Goal: Task Accomplishment & Management: Use online tool/utility

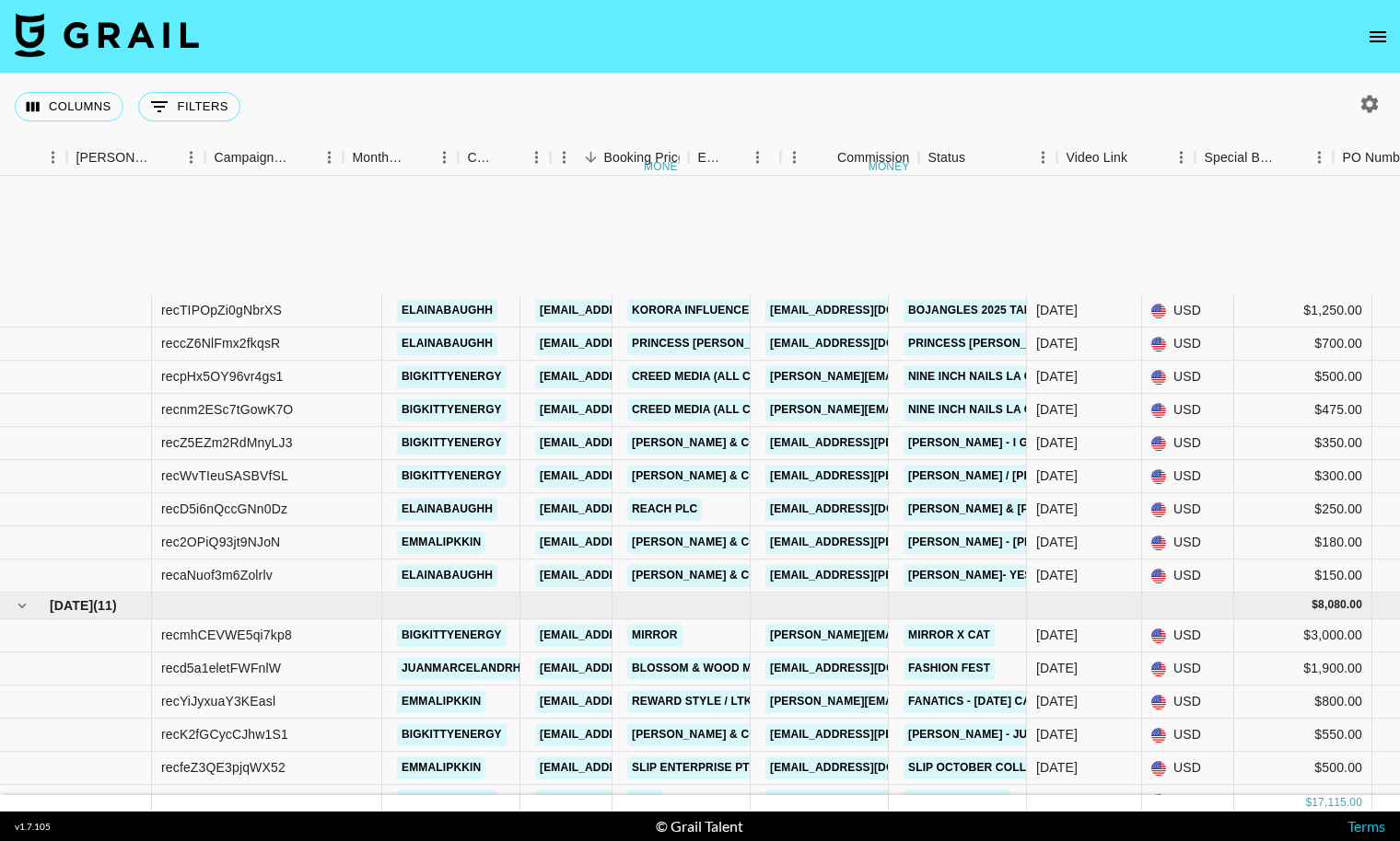
scroll to position [189, 683]
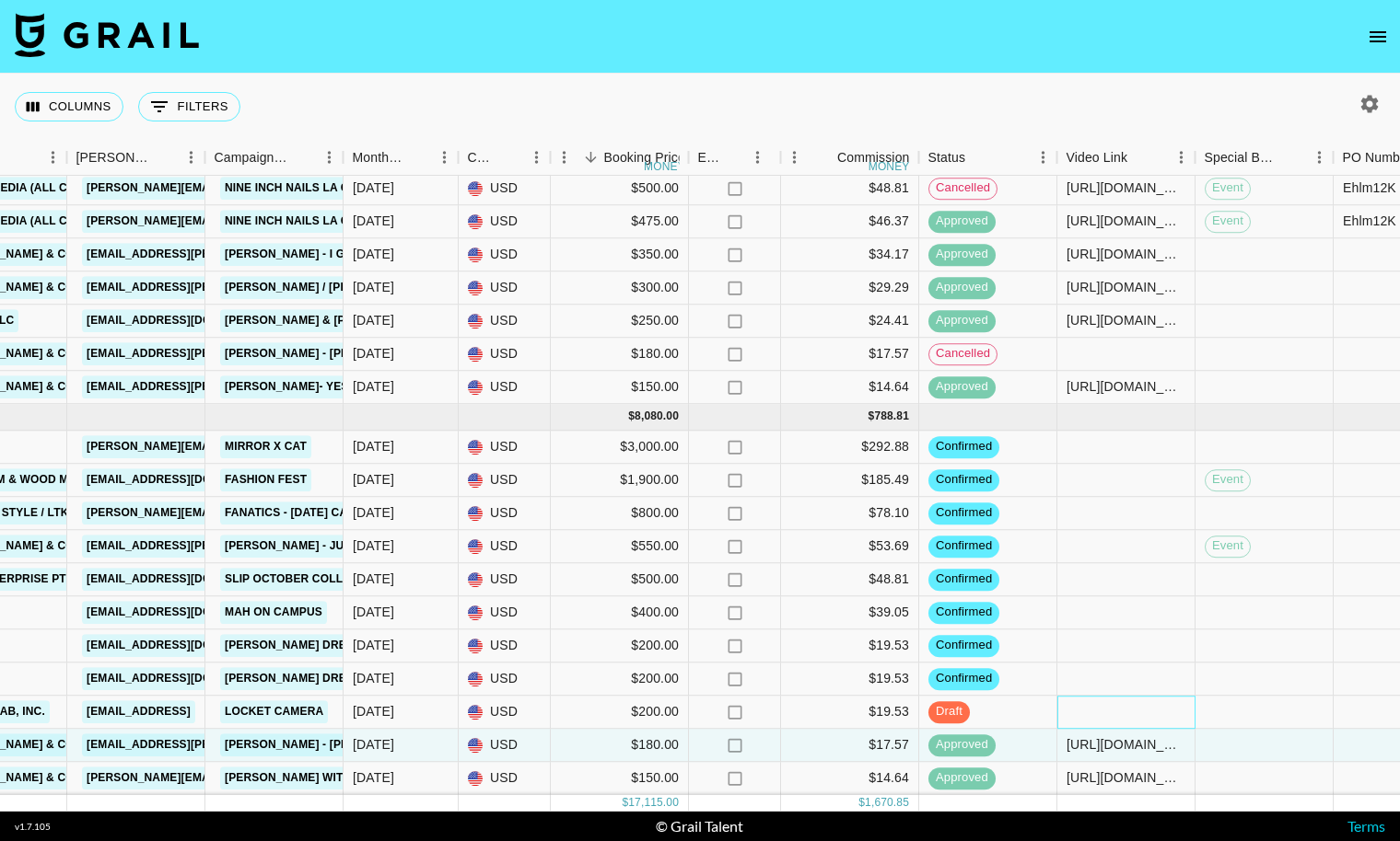
click at [1094, 718] on div at bounding box center [1127, 712] width 139 height 33
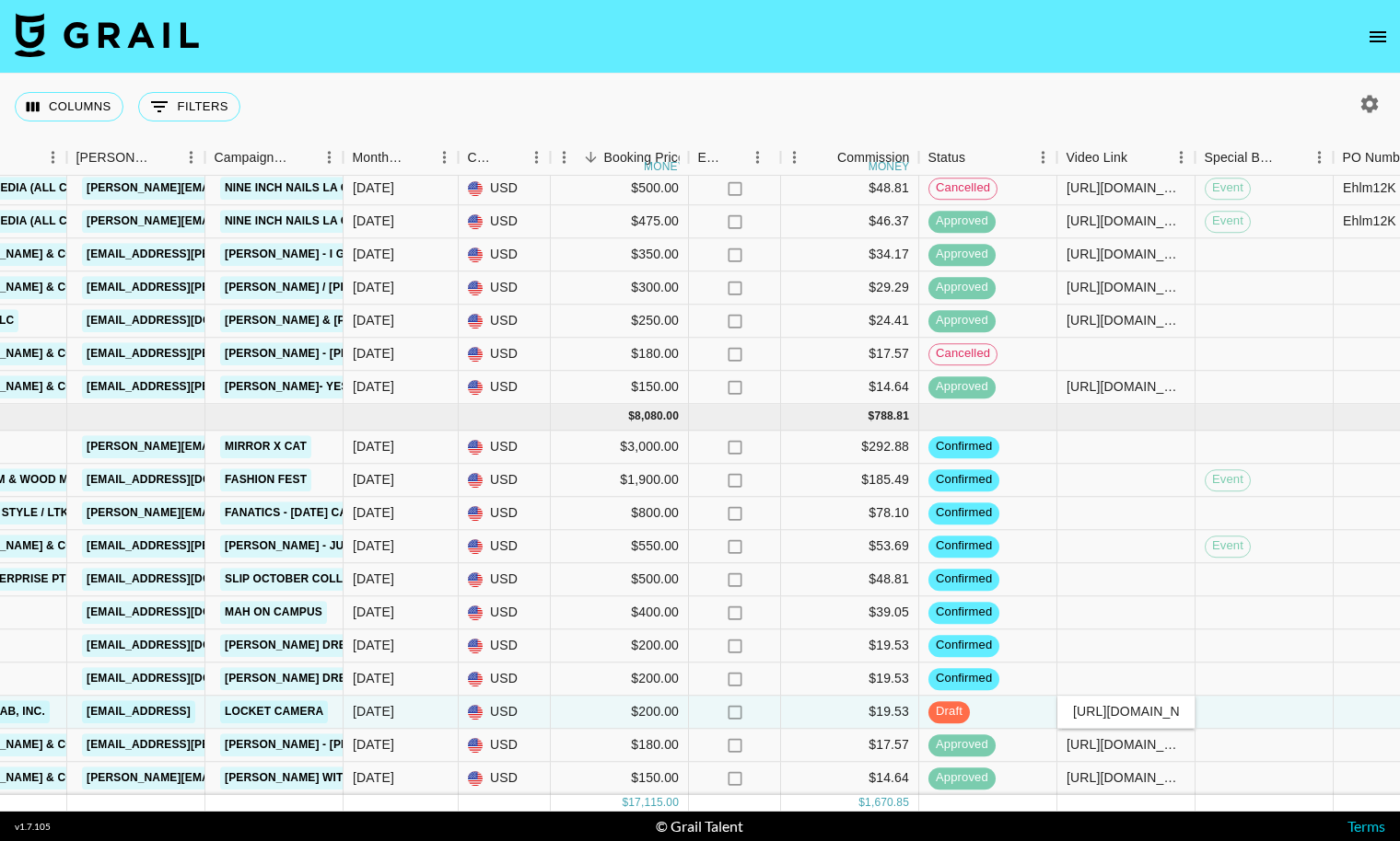
scroll to position [0, 722]
type input "[URL][DOMAIN_NAME]"
click at [1245, 710] on div at bounding box center [1264, 712] width 139 height 33
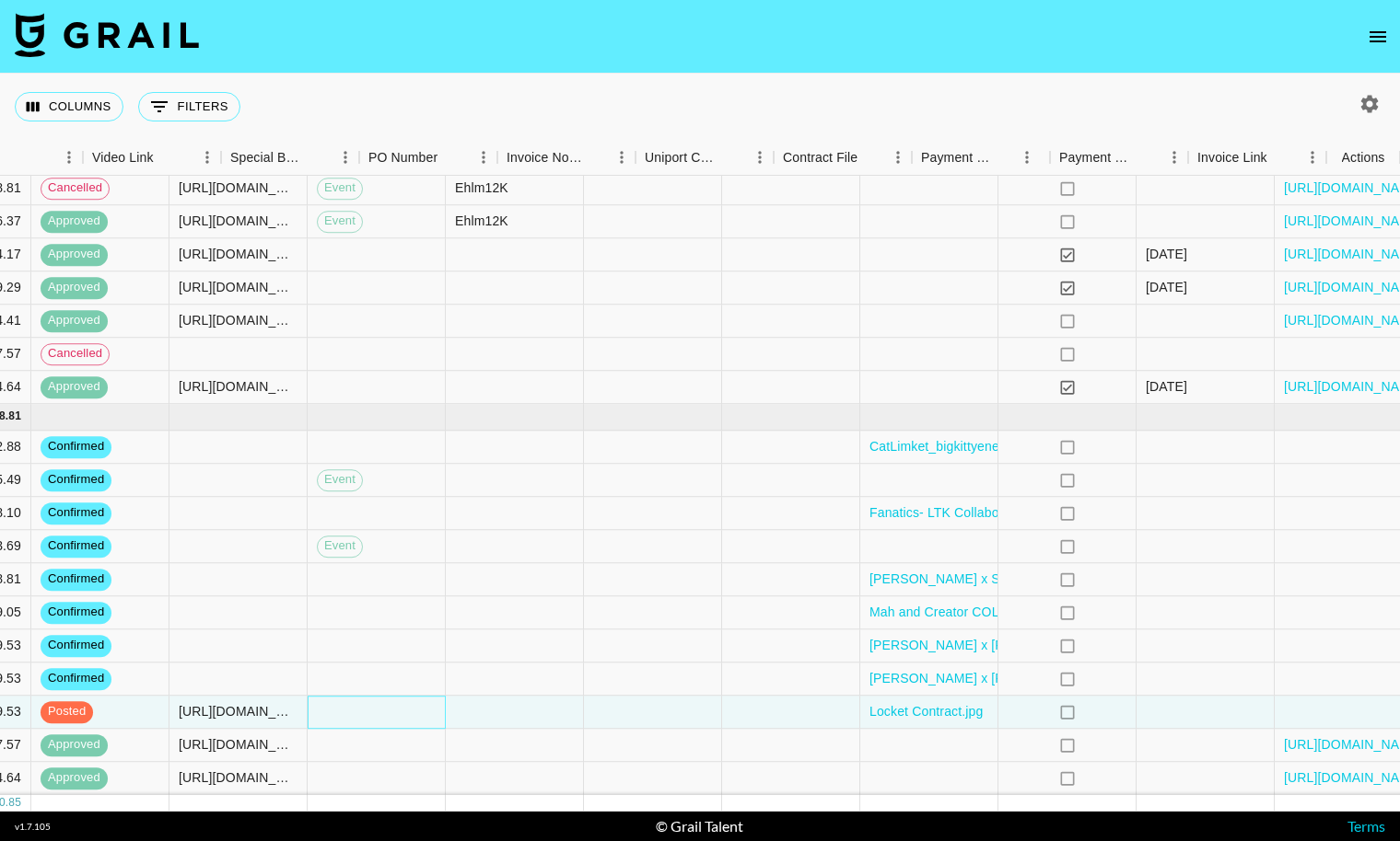
scroll to position [189, 1657]
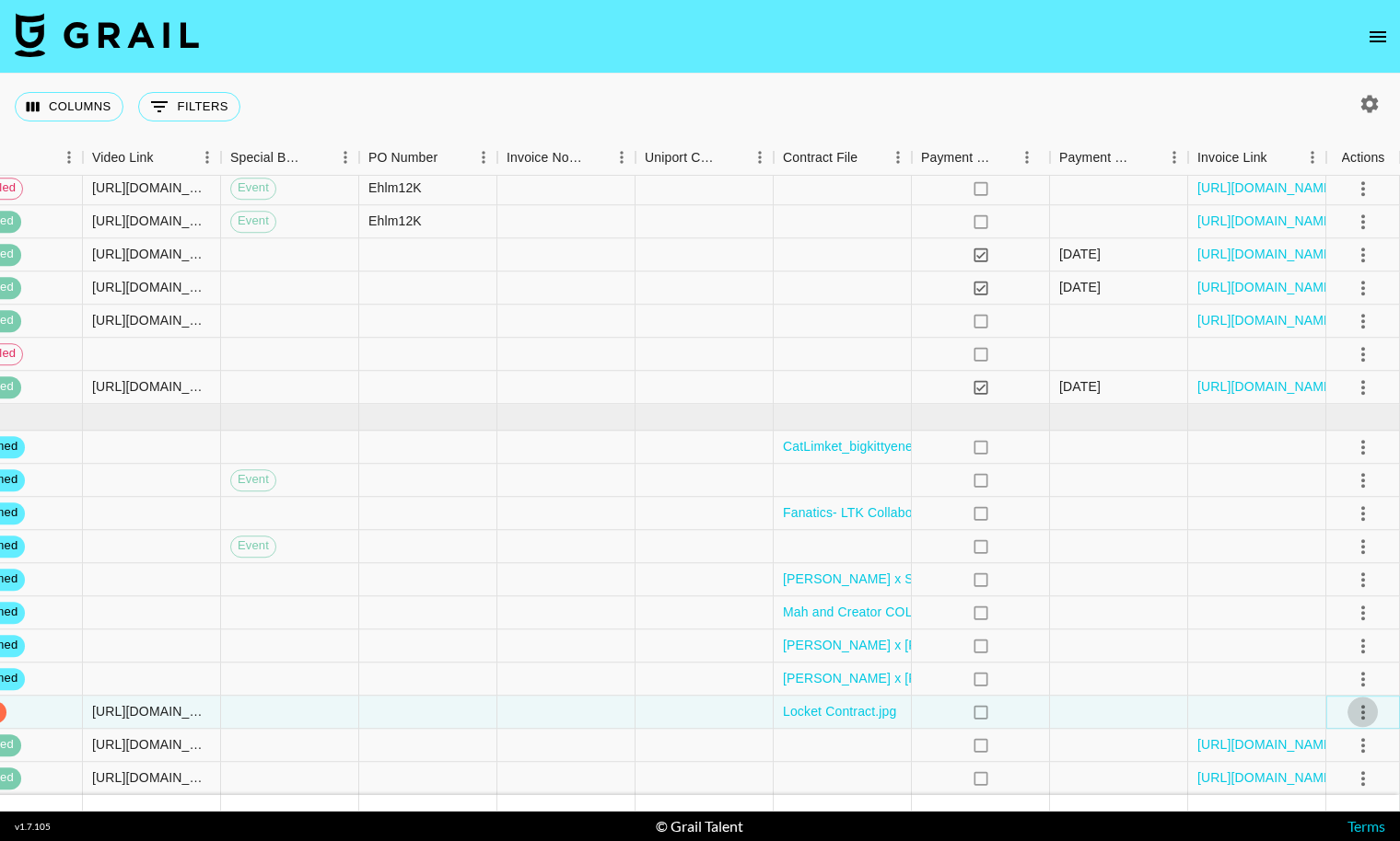
click at [1364, 712] on icon "select merge strategy" at bounding box center [1364, 713] width 22 height 22
click at [1346, 673] on div "Approve" at bounding box center [1323, 674] width 56 height 22
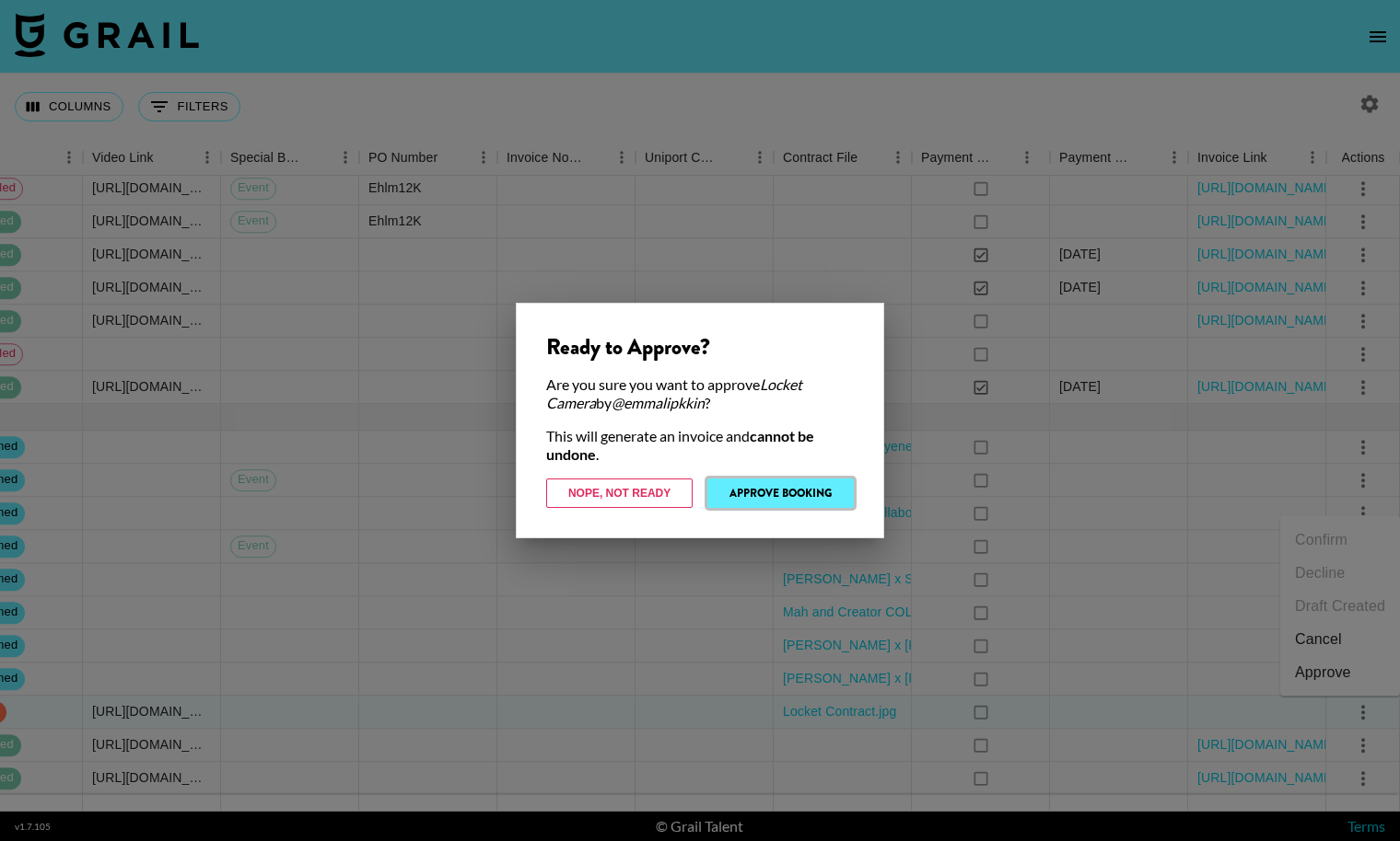
click at [794, 492] on button "Approve Booking" at bounding box center [780, 493] width 146 height 29
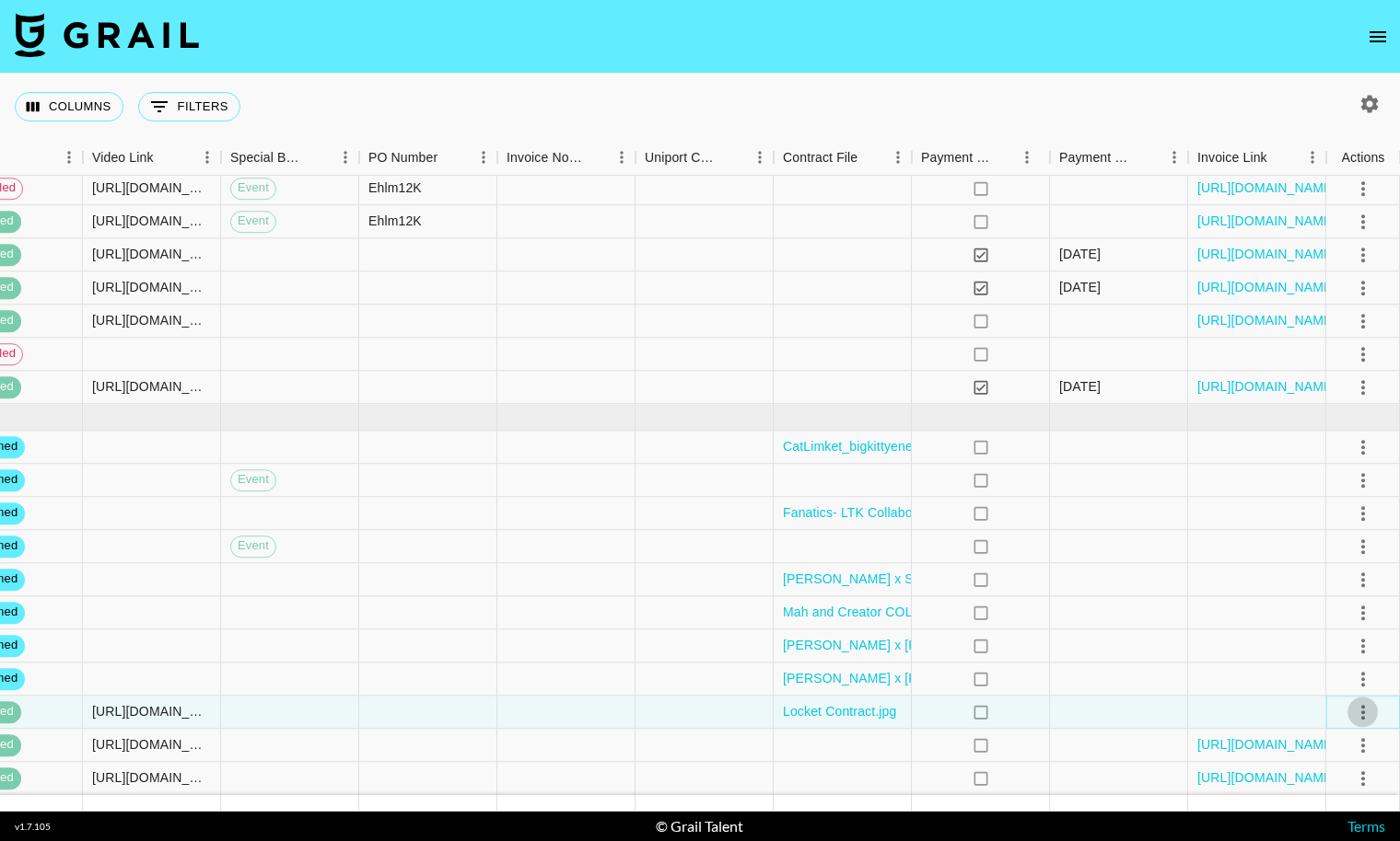
click at [1364, 712] on icon "select merge strategy" at bounding box center [1364, 713] width 22 height 22
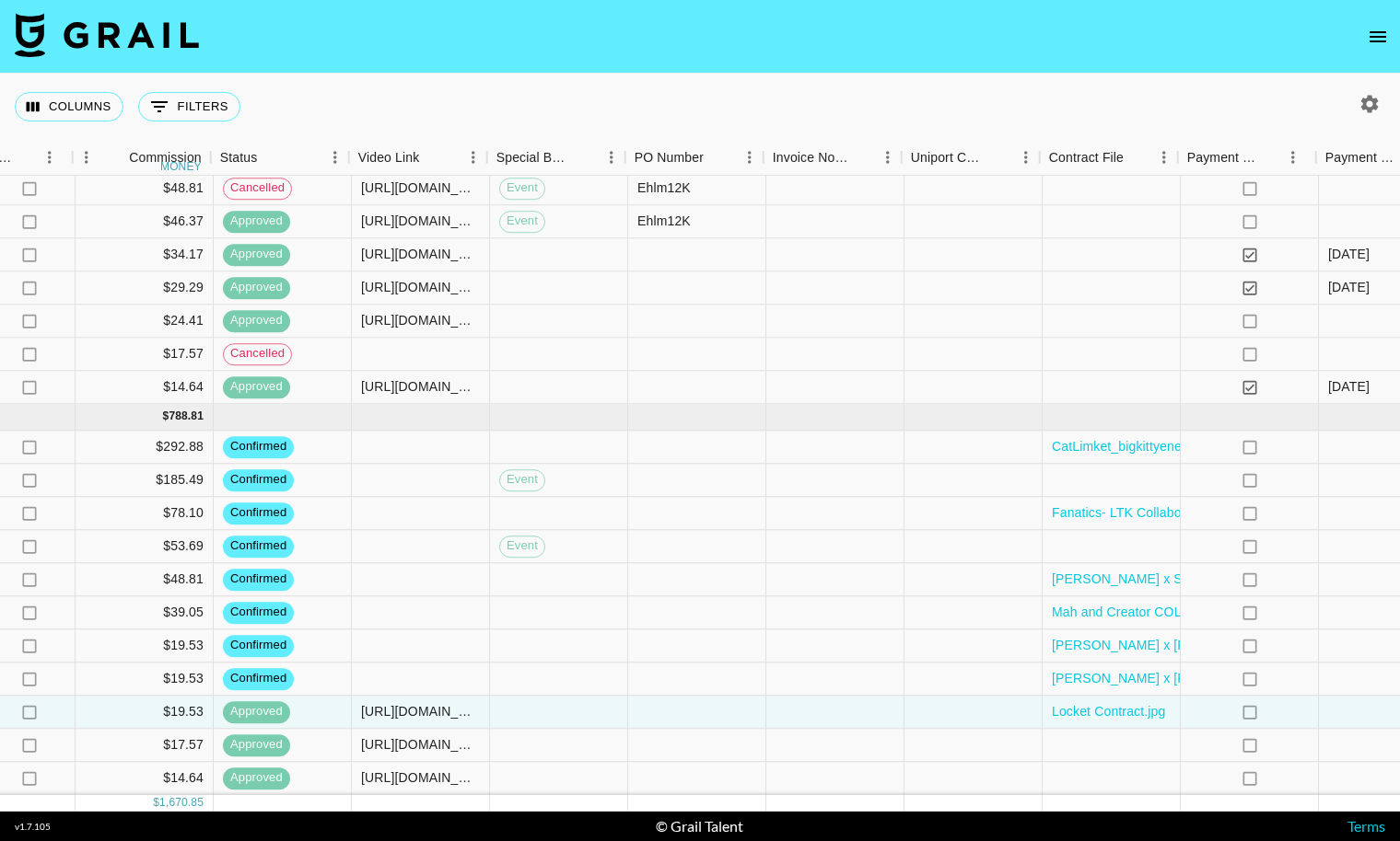
scroll to position [187, 1397]
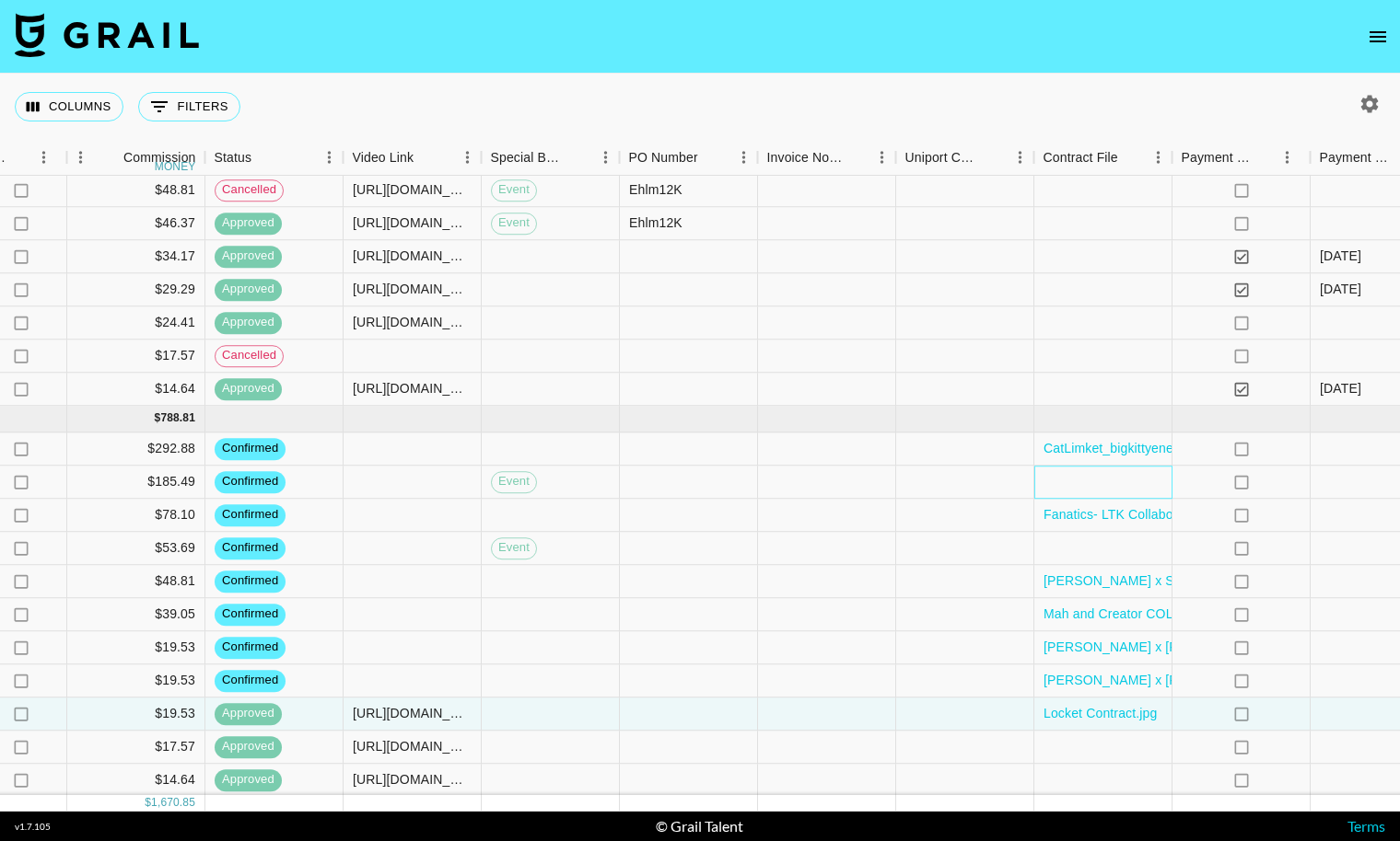
click at [1066, 483] on div at bounding box center [1103, 482] width 139 height 33
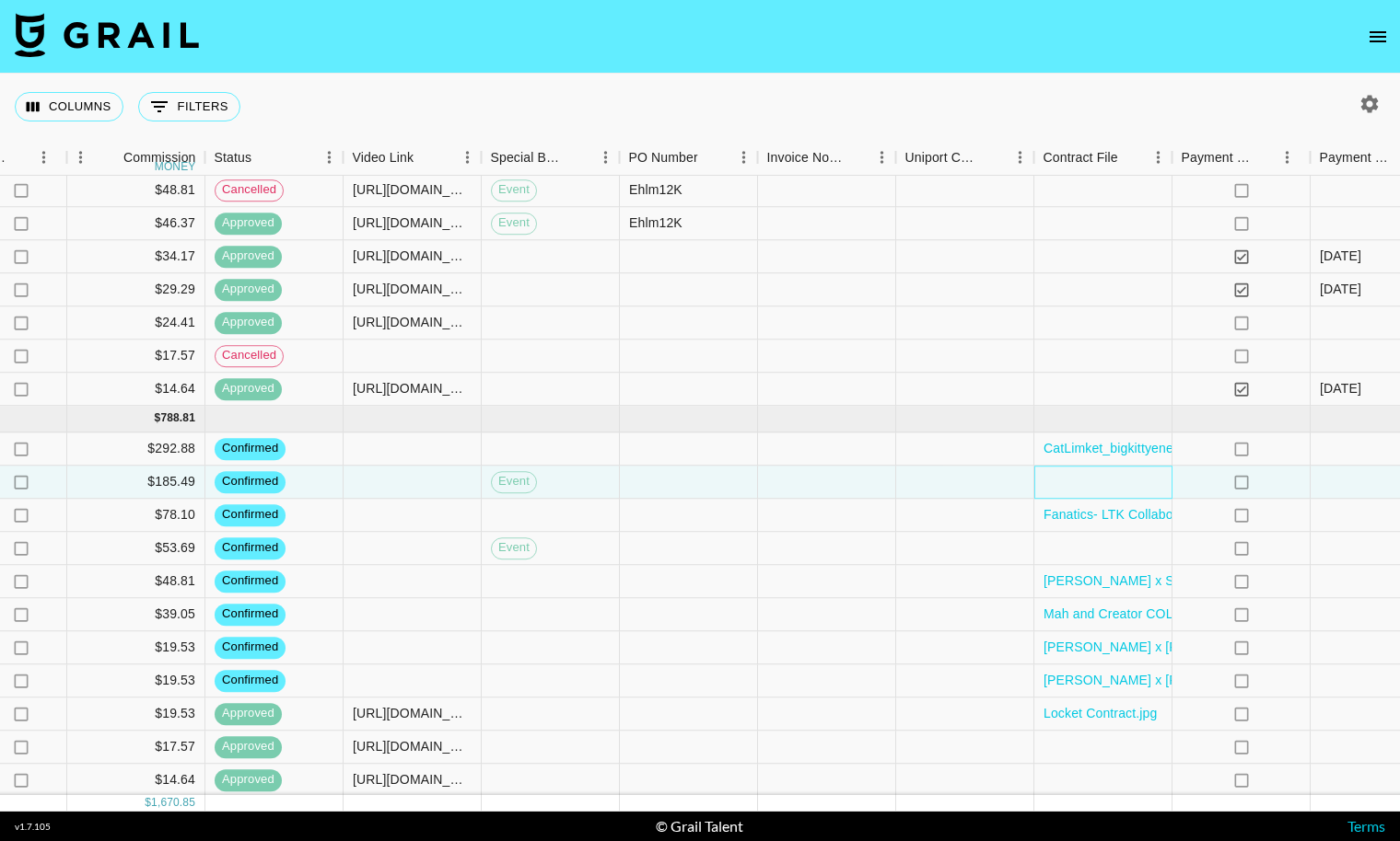
click at [1066, 483] on div at bounding box center [1103, 482] width 139 height 33
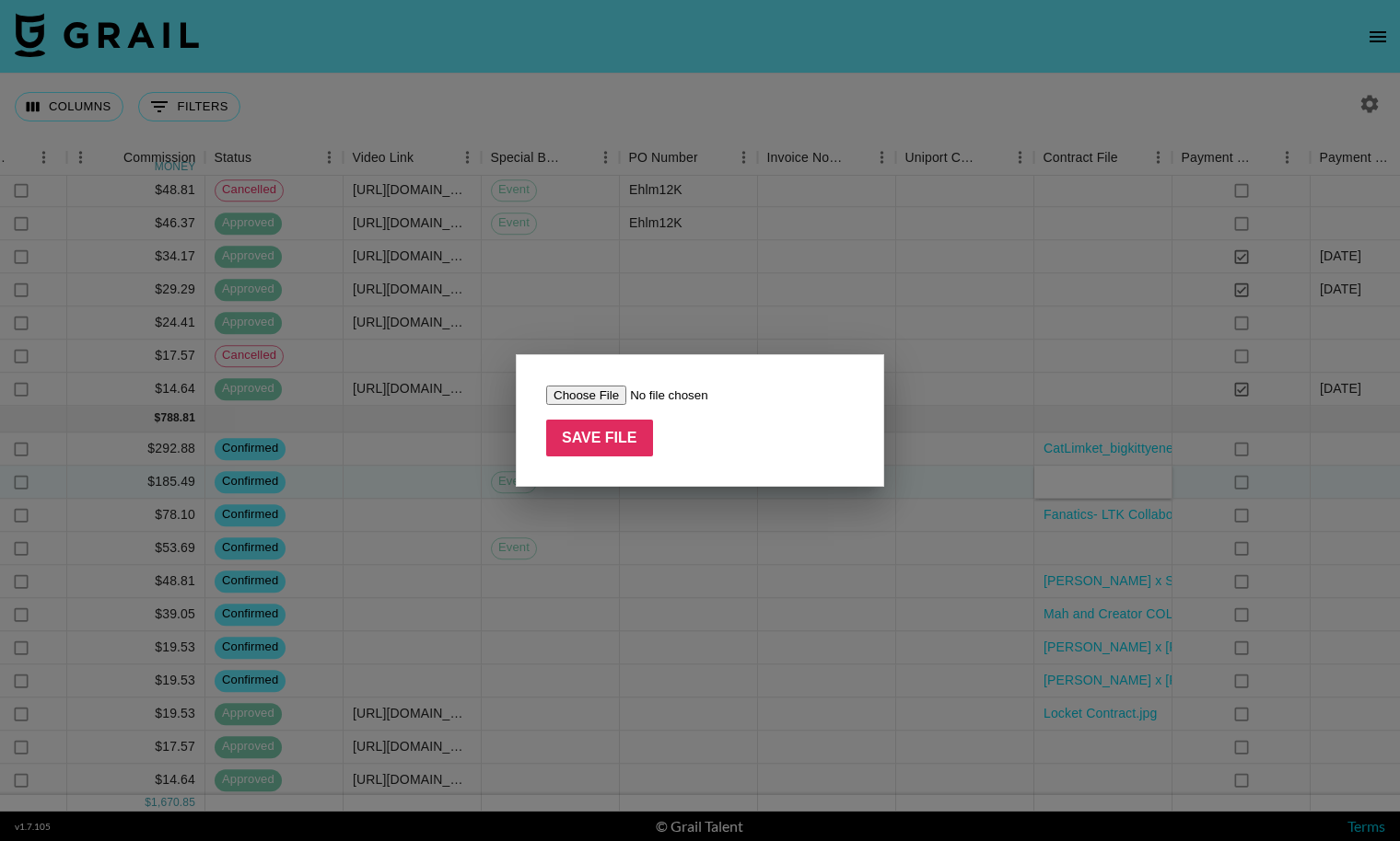
click at [566, 391] on input "file" at bounding box center [663, 395] width 233 height 20
type input "C:\fakepath\Fashion Fest Contract.pdf"
click at [617, 450] on input "Save File" at bounding box center [600, 438] width 107 height 36
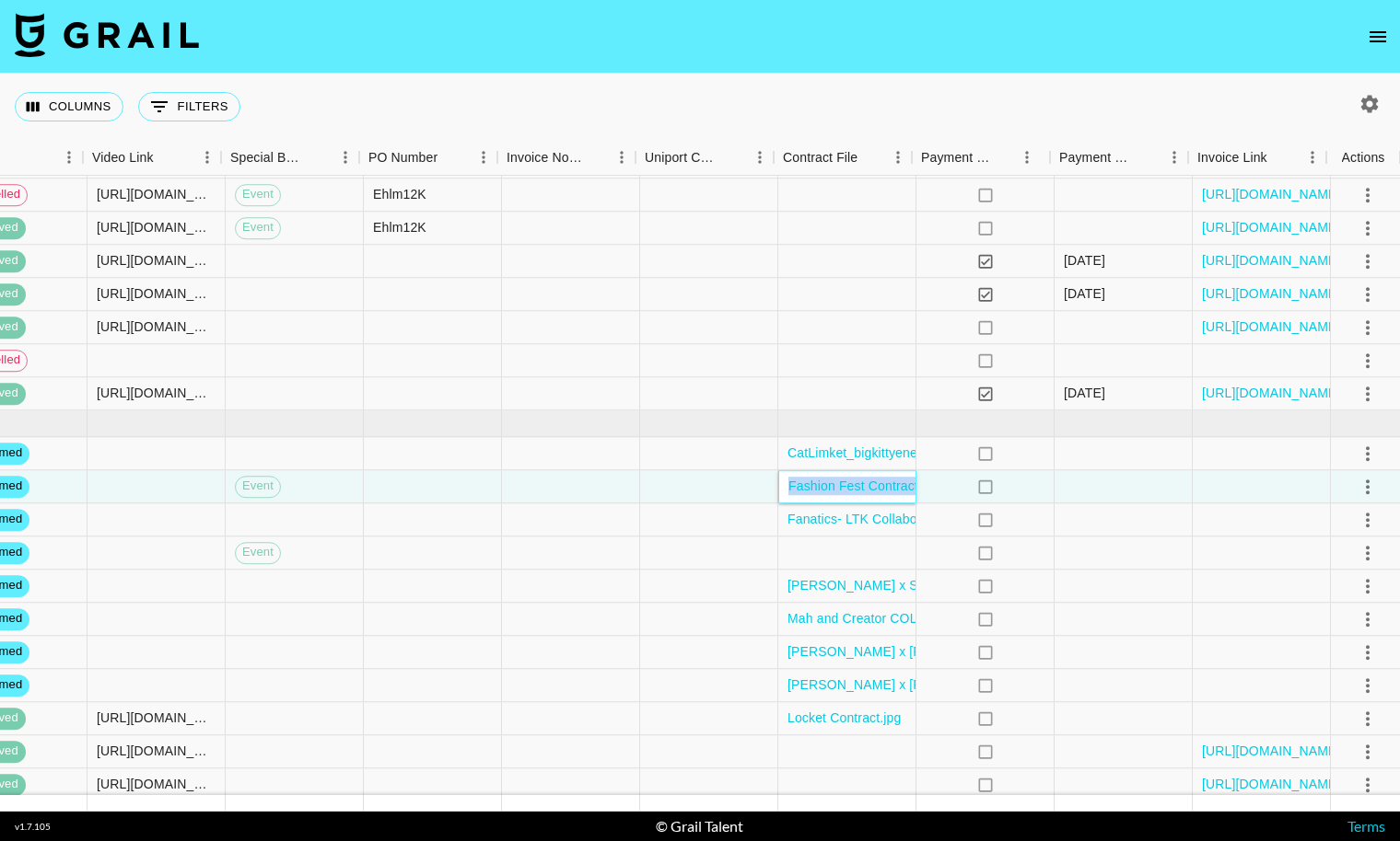
scroll to position [187, 1657]
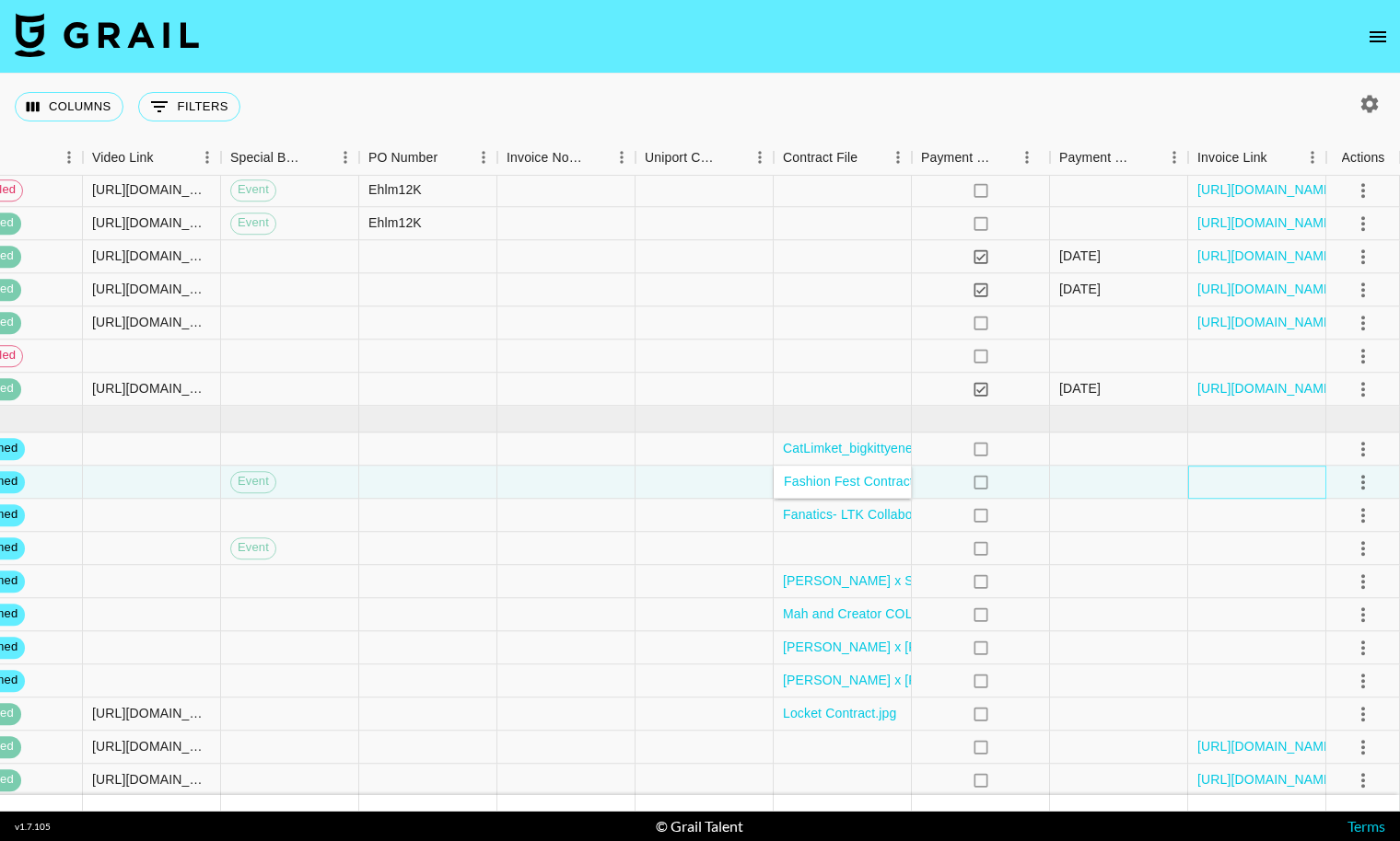
click at [1274, 478] on div at bounding box center [1257, 482] width 139 height 33
click at [1363, 476] on icon "select merge strategy" at bounding box center [1363, 483] width 4 height 15
click at [1231, 480] on div at bounding box center [1257, 482] width 139 height 33
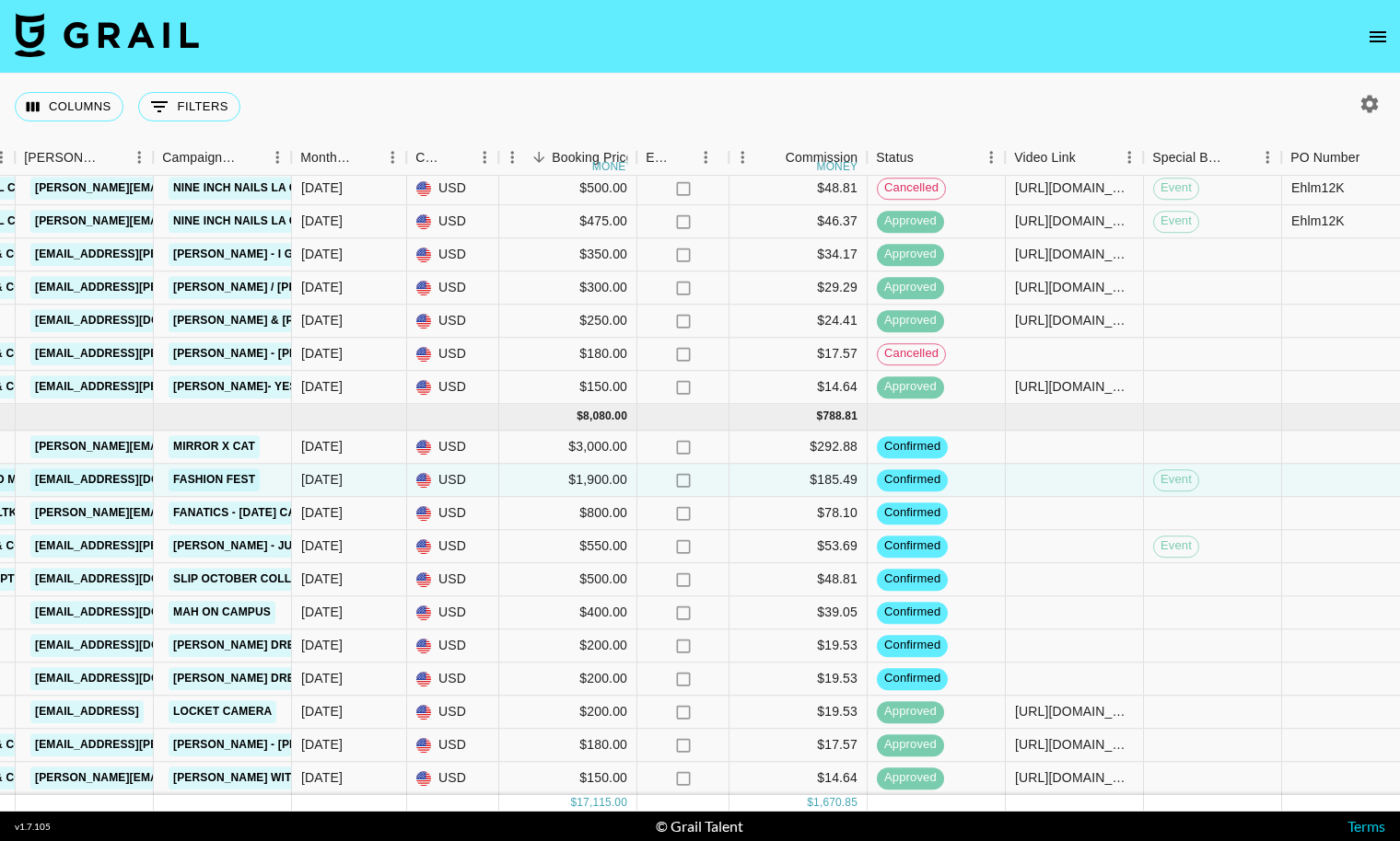
scroll to position [189, 739]
